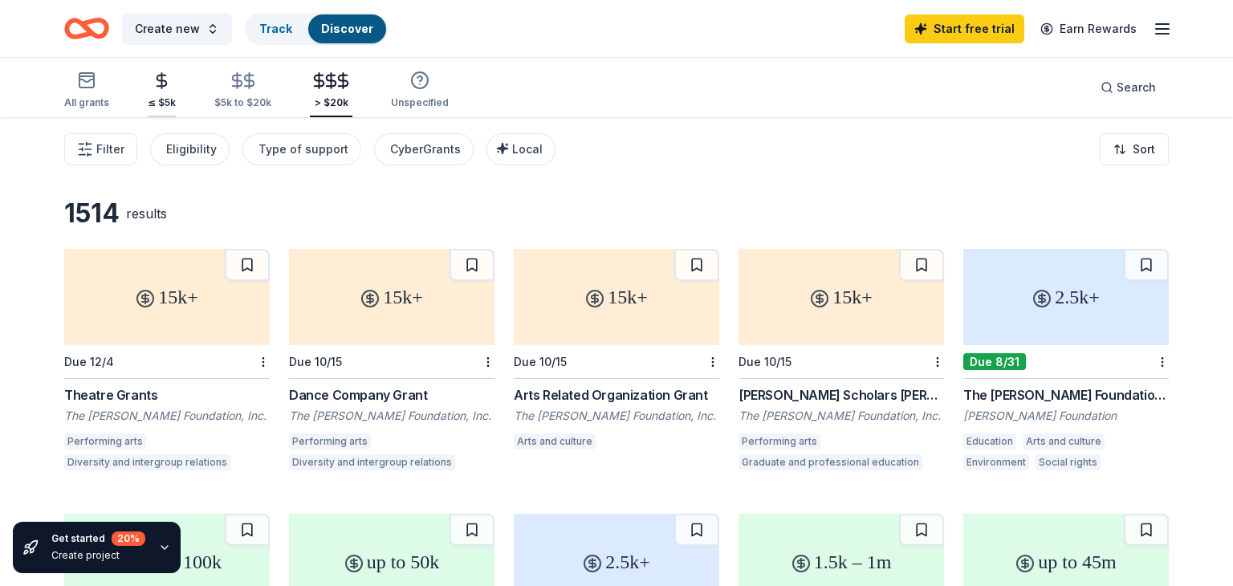
click at [162, 82] on line "button" at bounding box center [162, 80] width 0 height 15
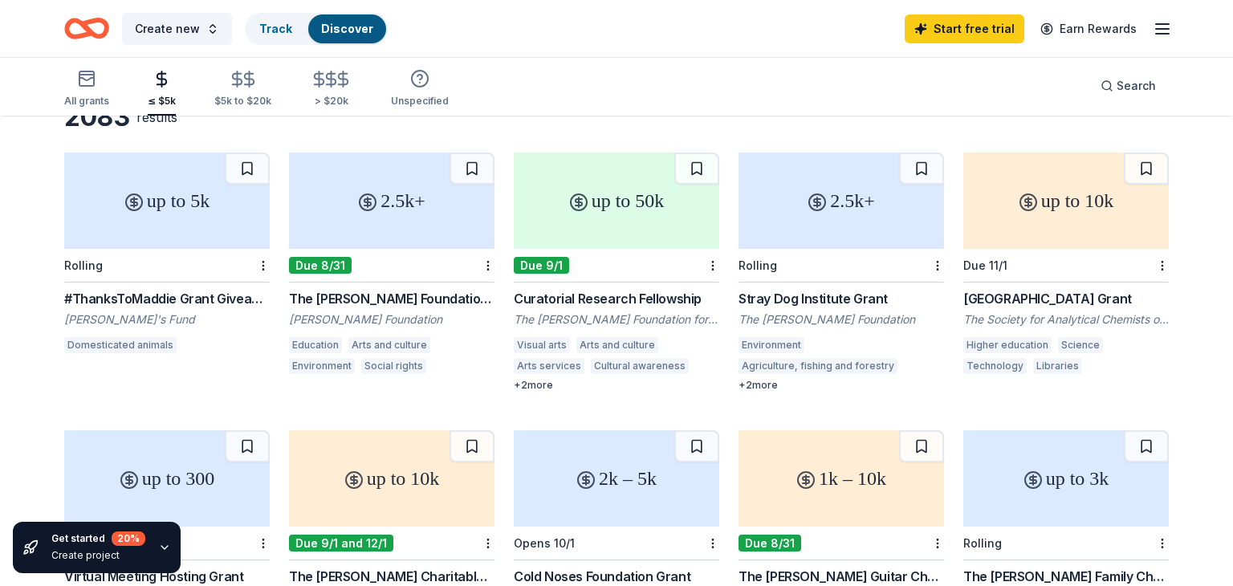
scroll to position [128, 0]
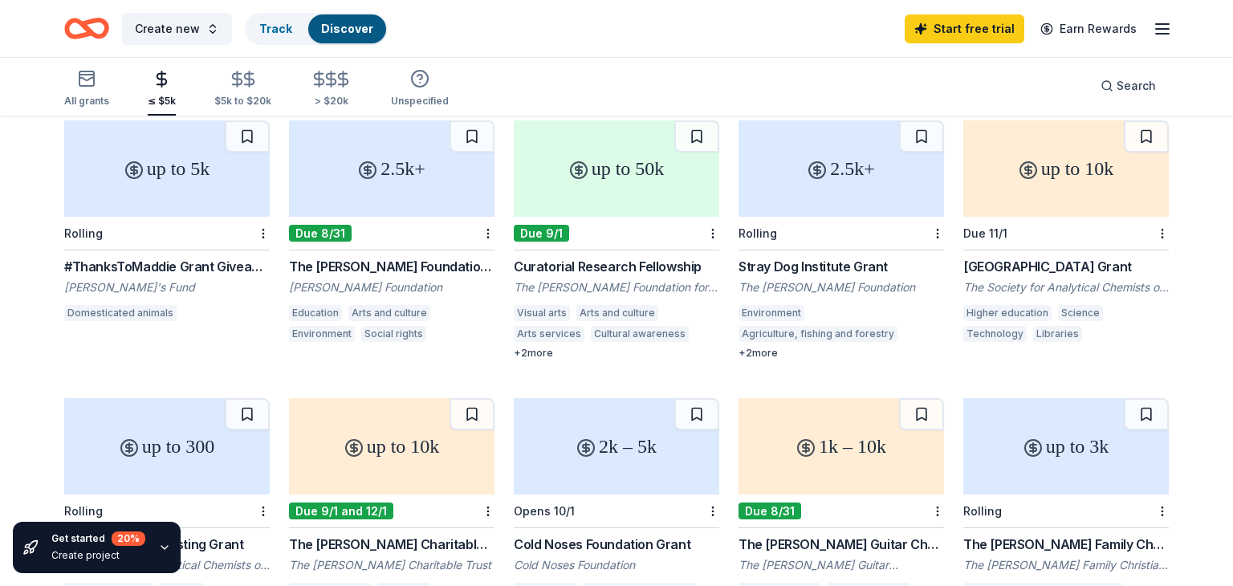
click at [196, 170] on div "up to 5k" at bounding box center [167, 168] width 206 height 96
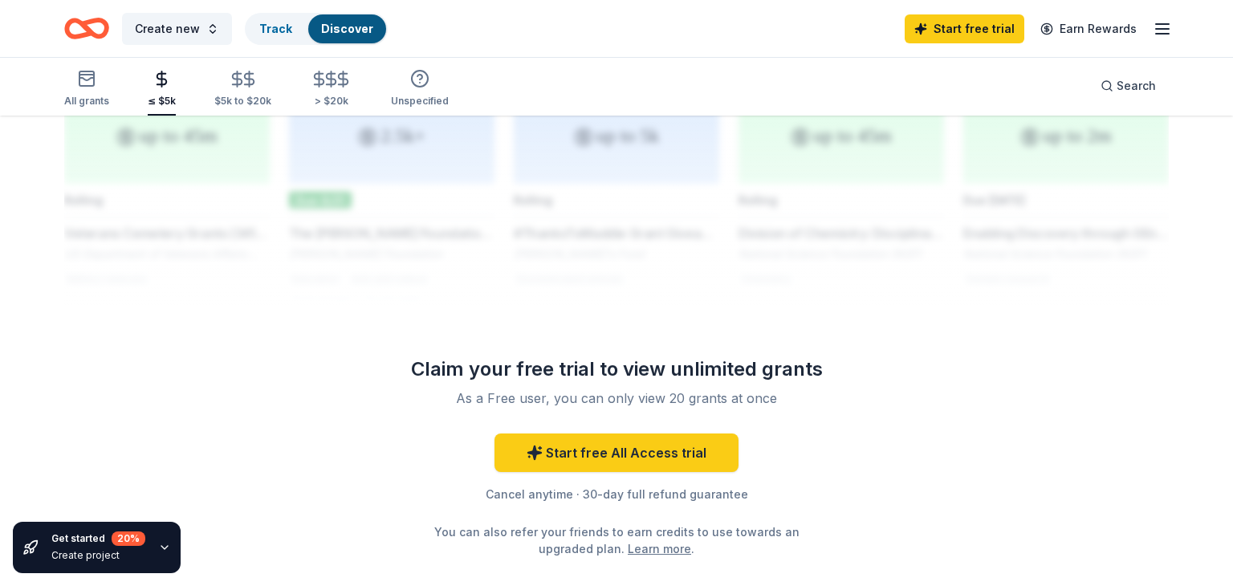
scroll to position [1317, 0]
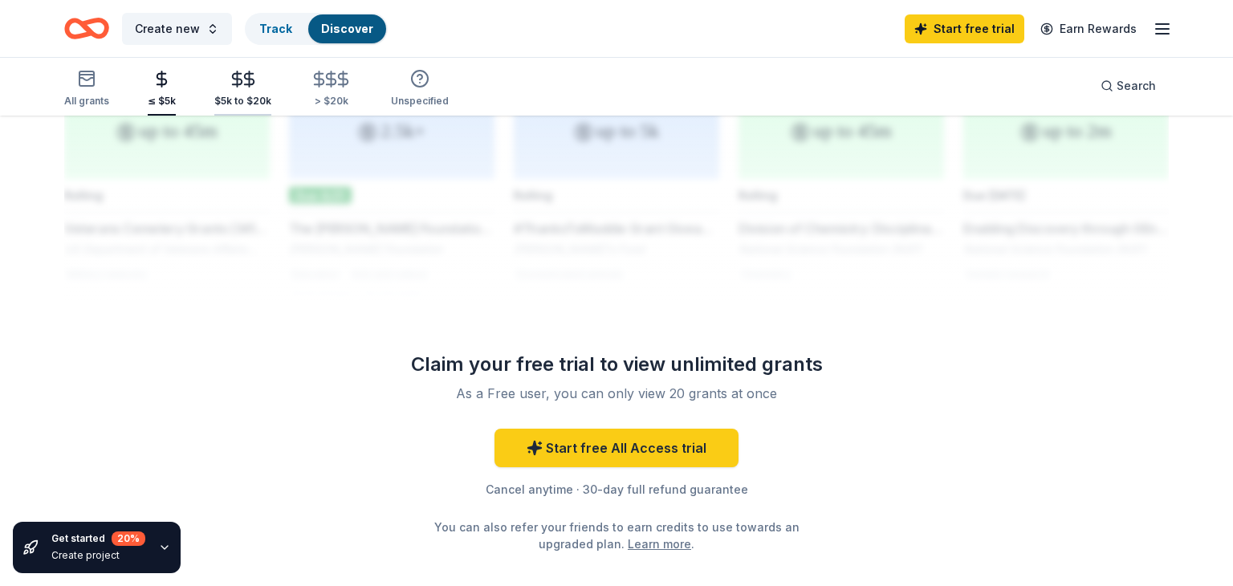
click at [243, 88] on div "$5k to $20k" at bounding box center [242, 89] width 57 height 38
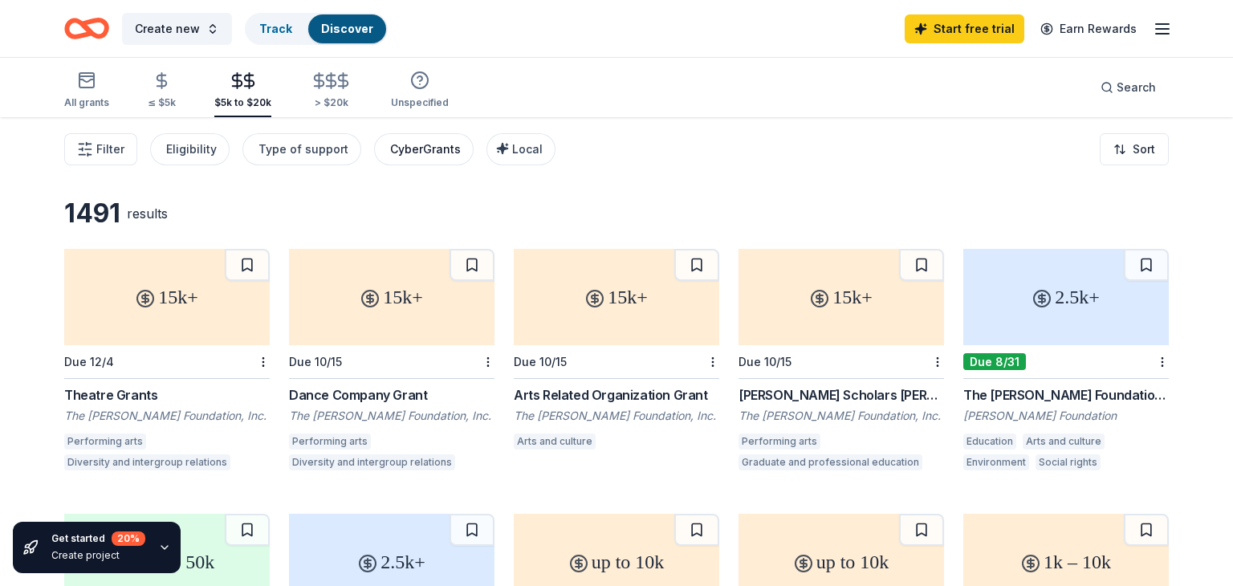
click at [421, 147] on div "CyberGrants" at bounding box center [425, 149] width 71 height 19
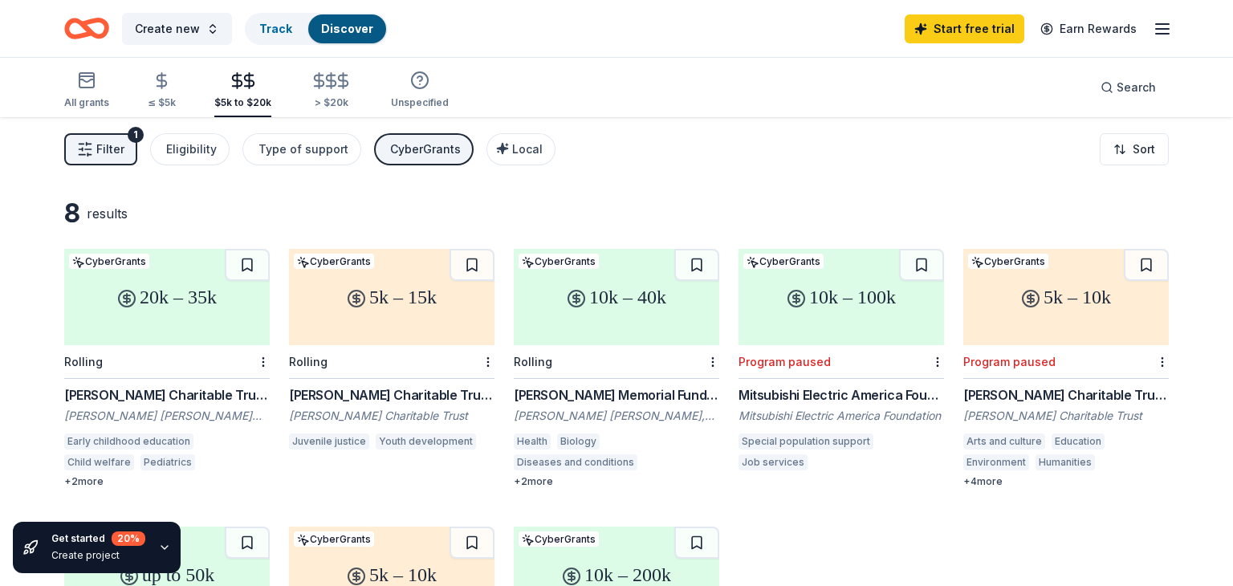
click at [131, 441] on div "Early childhood education" at bounding box center [128, 442] width 129 height 16
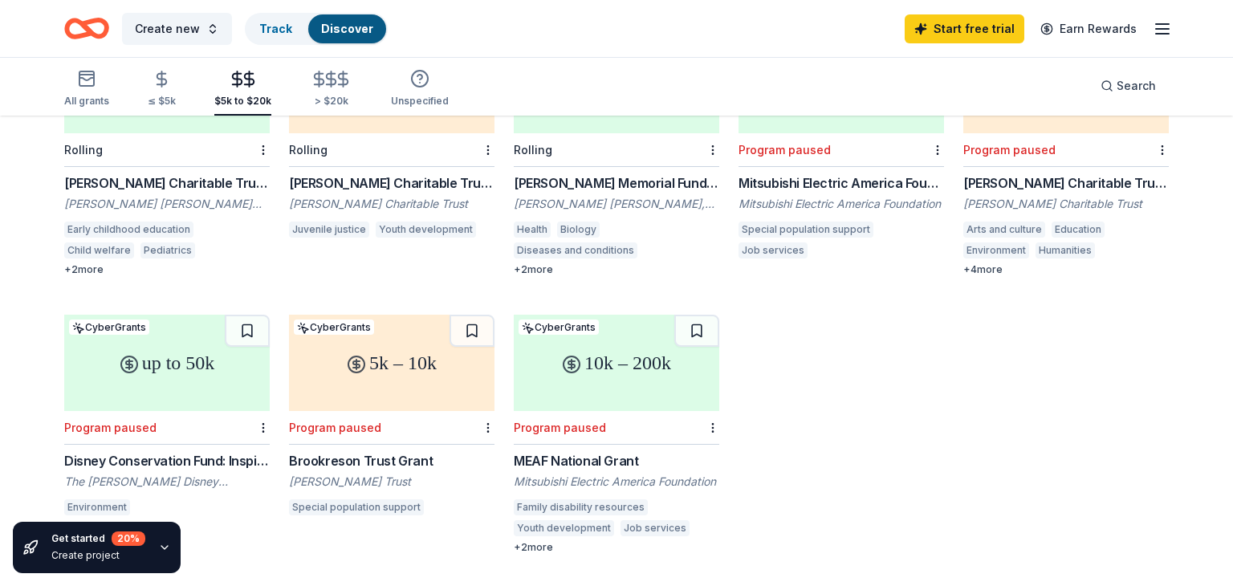
scroll to position [214, 0]
click at [327, 88] on icon "button" at bounding box center [331, 79] width 18 height 18
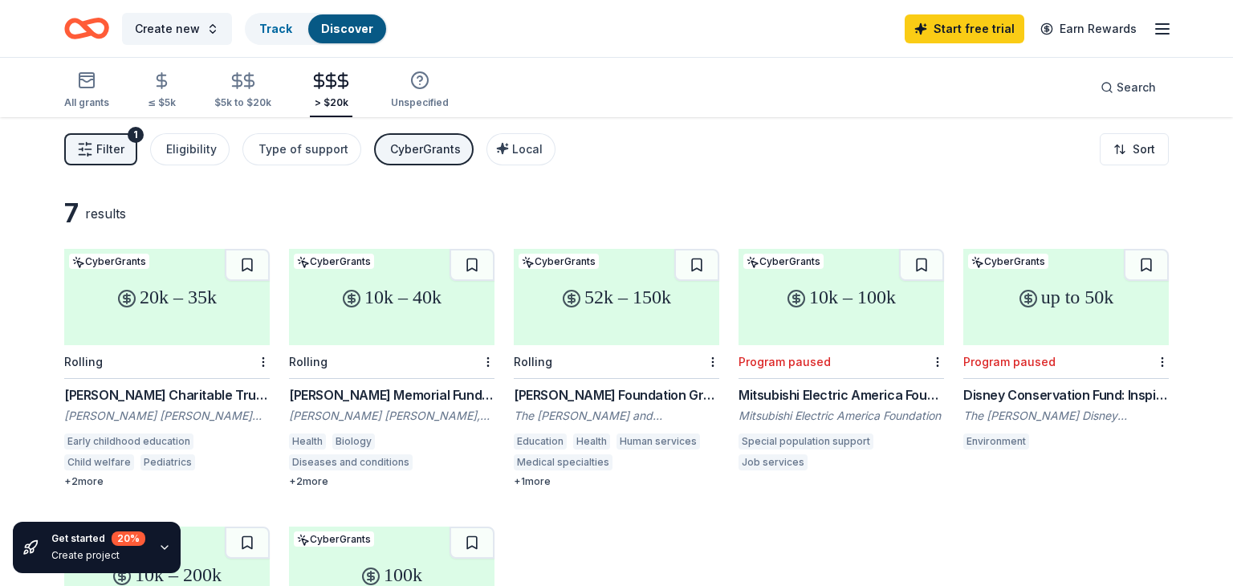
click at [147, 440] on div "Early childhood education" at bounding box center [128, 442] width 129 height 16
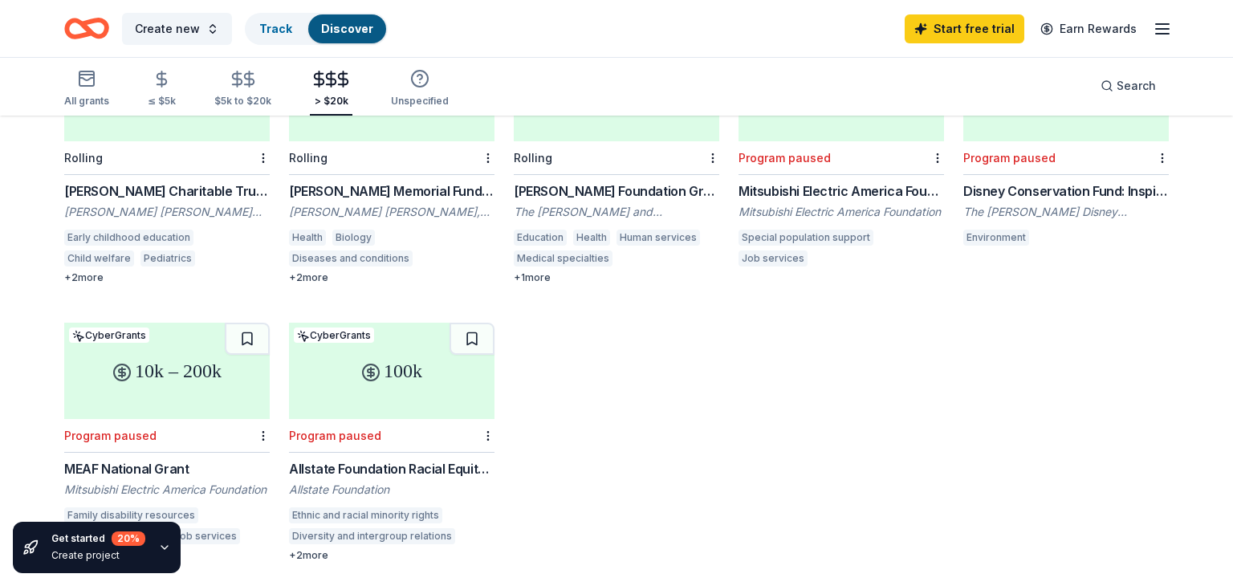
scroll to position [214, 0]
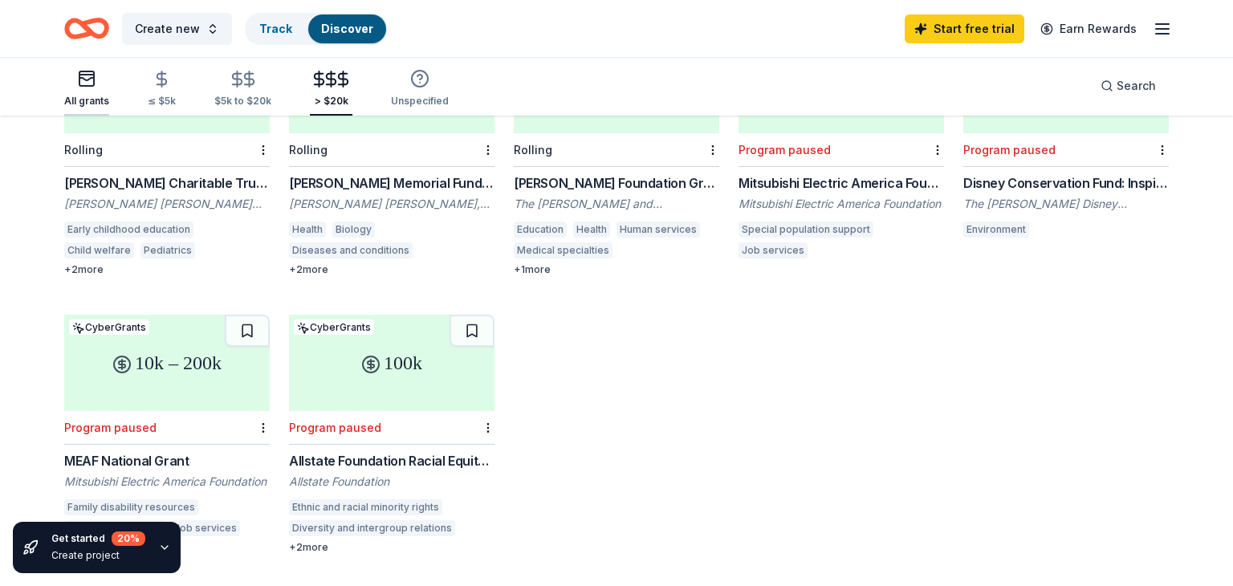
click at [89, 82] on icon "button" at bounding box center [86, 78] width 19 height 19
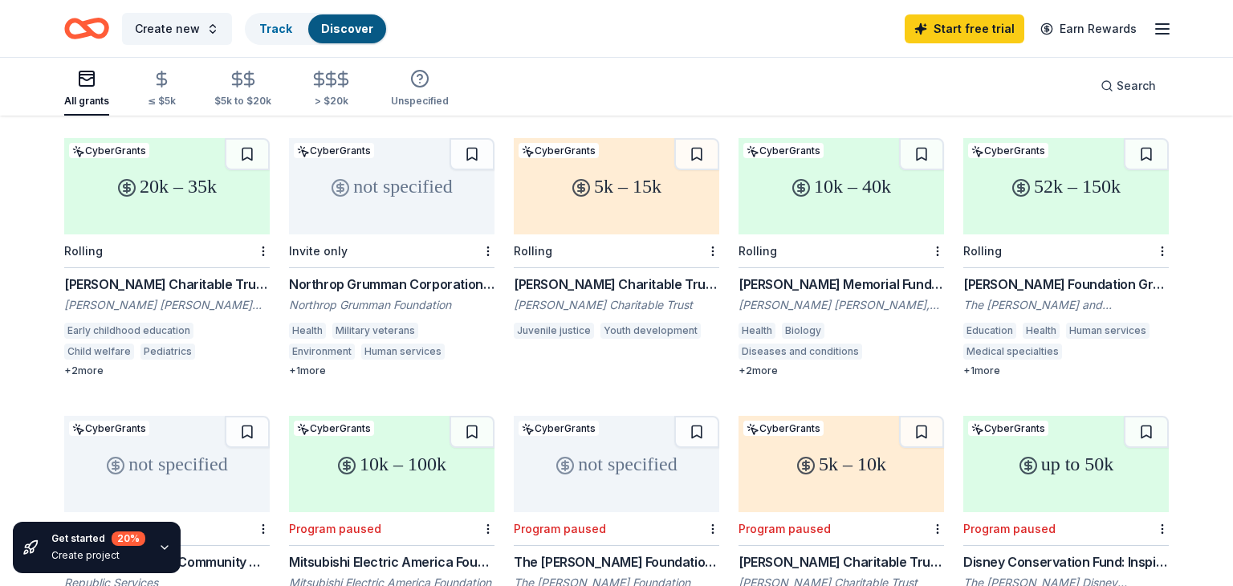
scroll to position [96, 0]
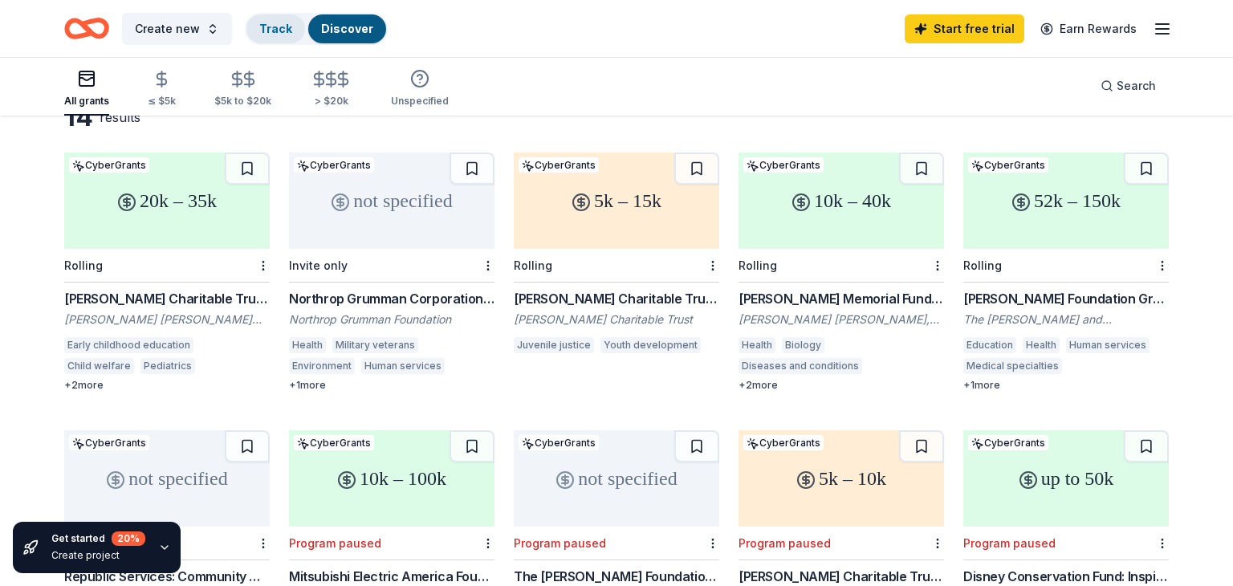
click at [264, 28] on link "Track" at bounding box center [275, 29] width 33 height 14
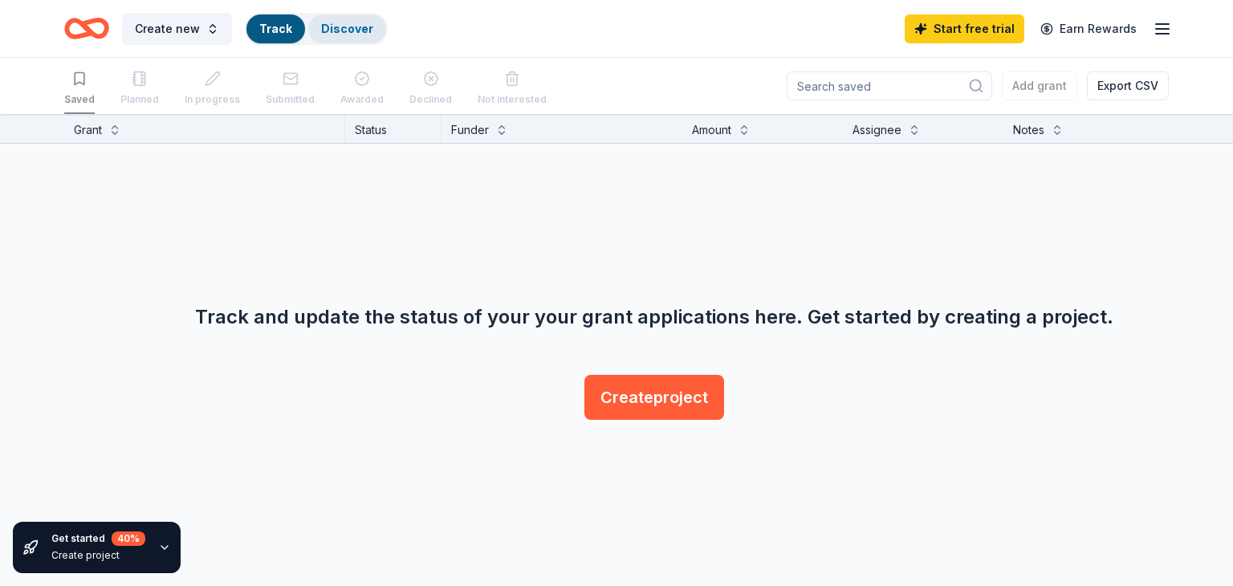
click at [332, 27] on link "Discover" at bounding box center [347, 29] width 52 height 14
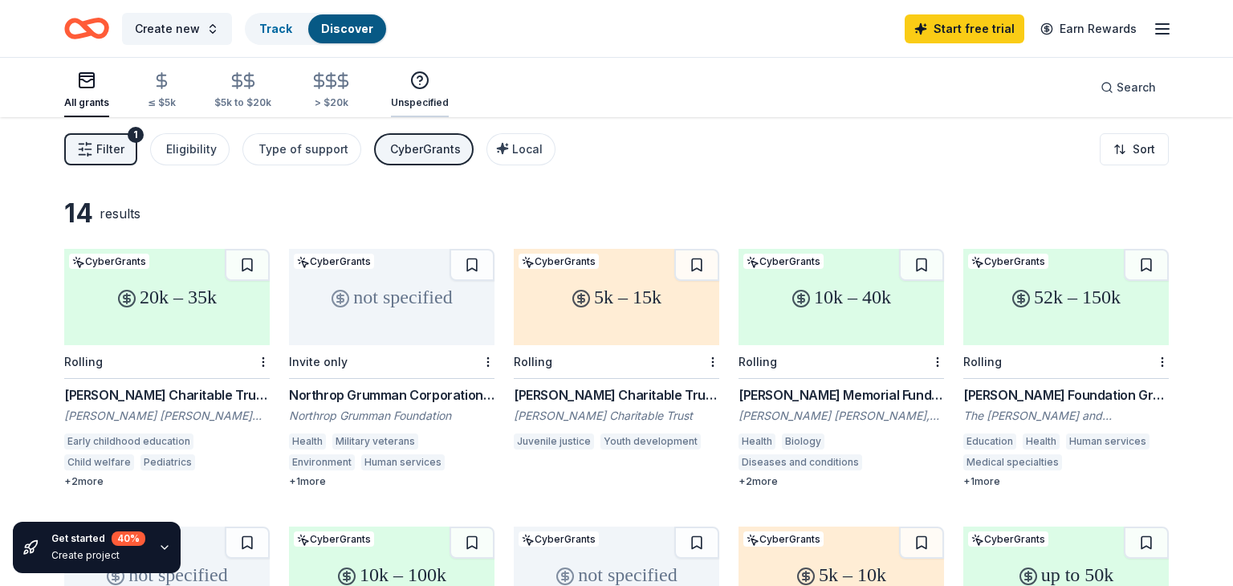
click at [416, 91] on div "Unspecified" at bounding box center [420, 90] width 58 height 39
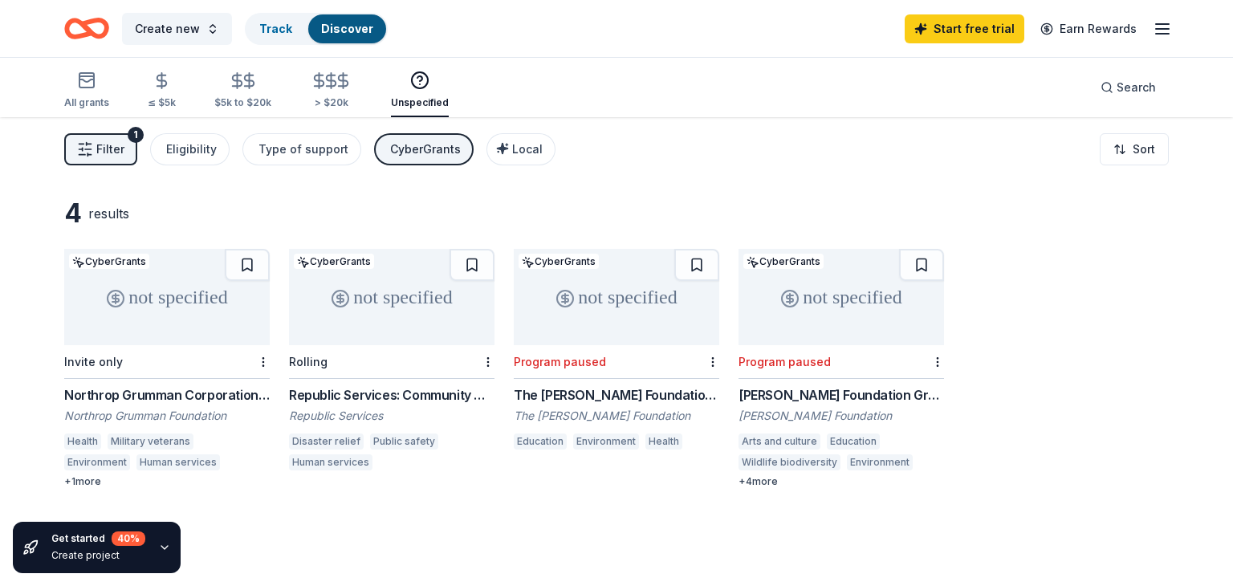
click at [863, 442] on div "Education" at bounding box center [853, 442] width 53 height 16
